Goal: Task Accomplishment & Management: Manage account settings

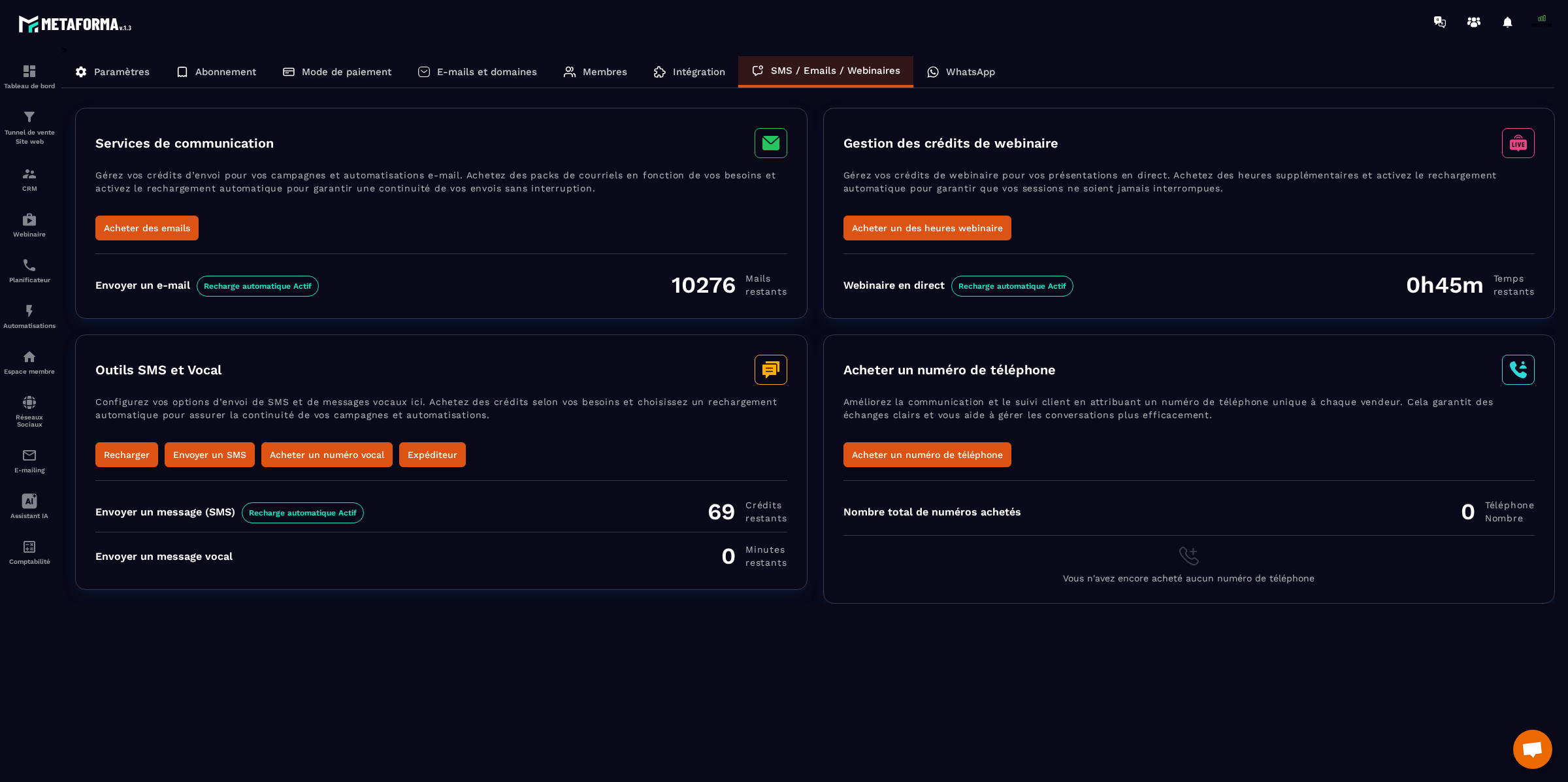
scroll to position [11215, 0]
click at [756, 376] on icon at bounding box center [771, 369] width 33 height 30
click at [204, 406] on p "Configurez vos options d’envoi de SMS et de messages vocaux ici. Achetez des cr…" at bounding box center [442, 419] width 692 height 47
click at [427, 452] on button "Expéditeur" at bounding box center [432, 455] width 67 height 25
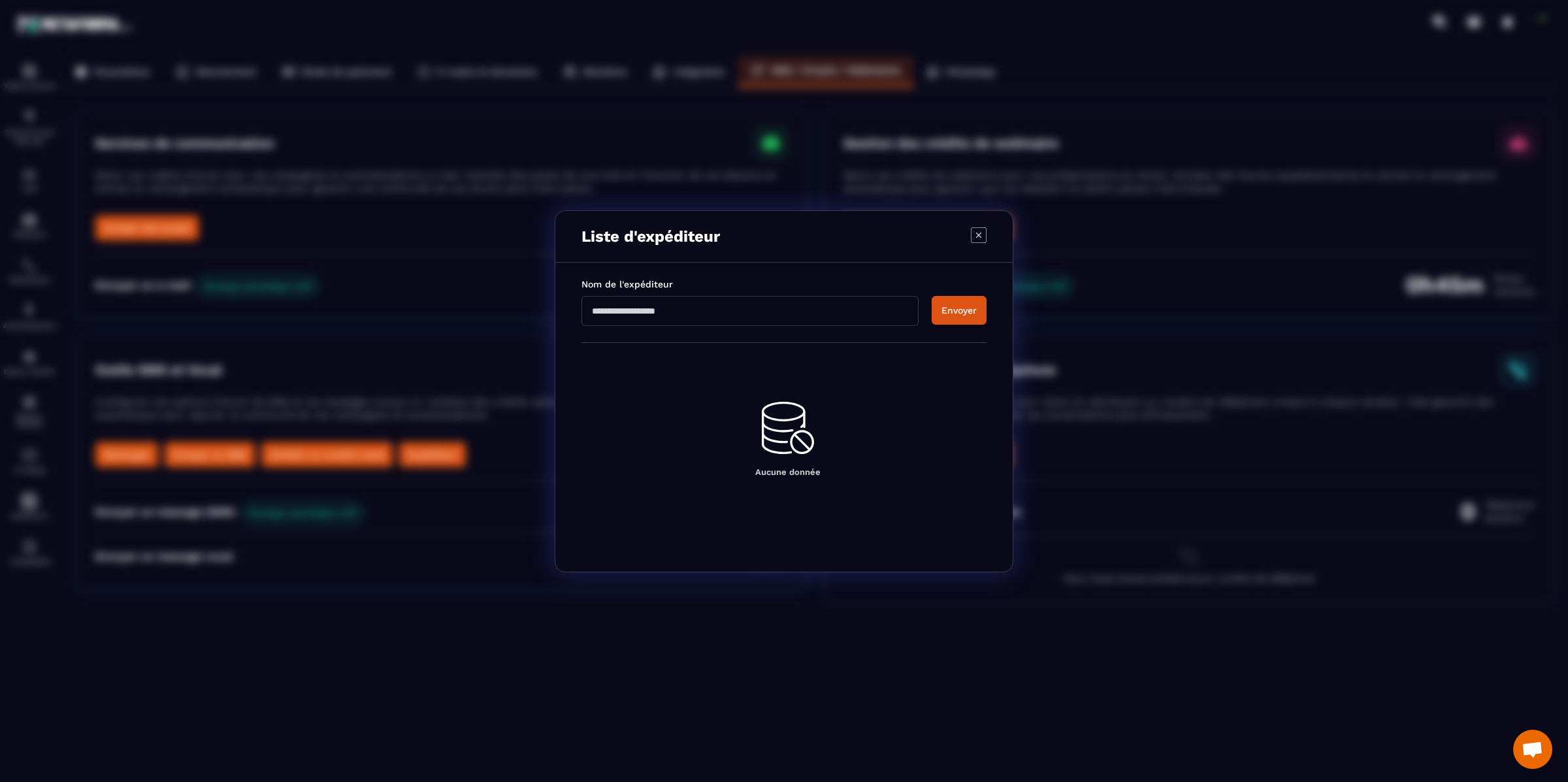
click at [676, 309] on input "Modal window" at bounding box center [750, 311] width 337 height 30
type input "**********"
click at [961, 315] on button "Envoyer" at bounding box center [959, 310] width 55 height 29
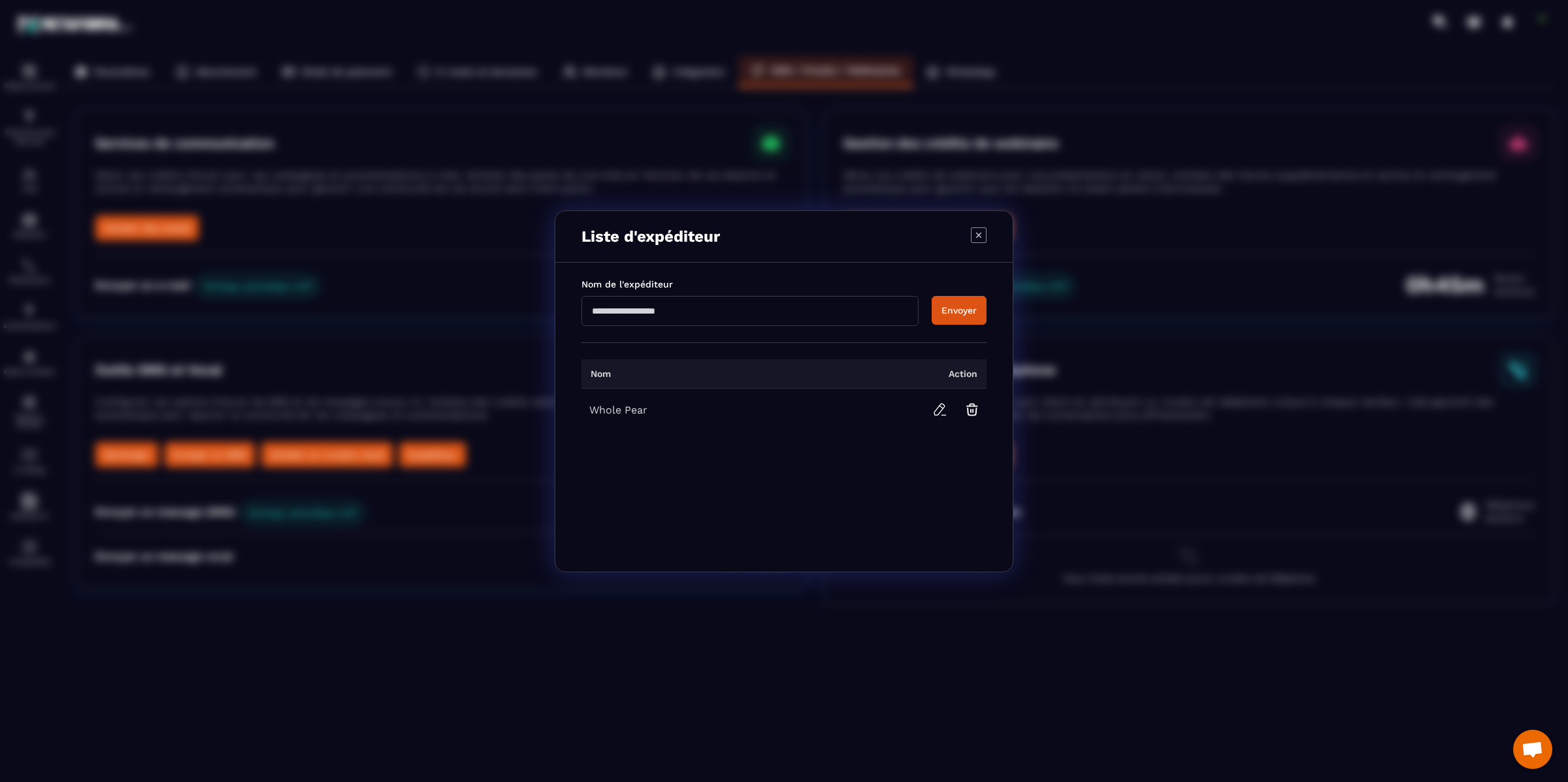
click at [982, 233] on icon "Modal window" at bounding box center [979, 235] width 16 height 16
